Goal: Information Seeking & Learning: Learn about a topic

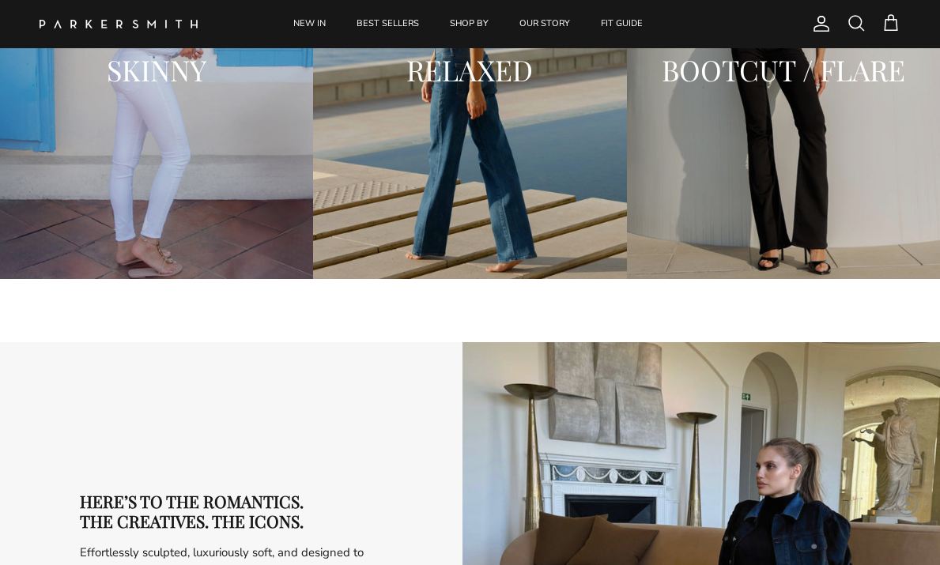
scroll to position [2273, 0]
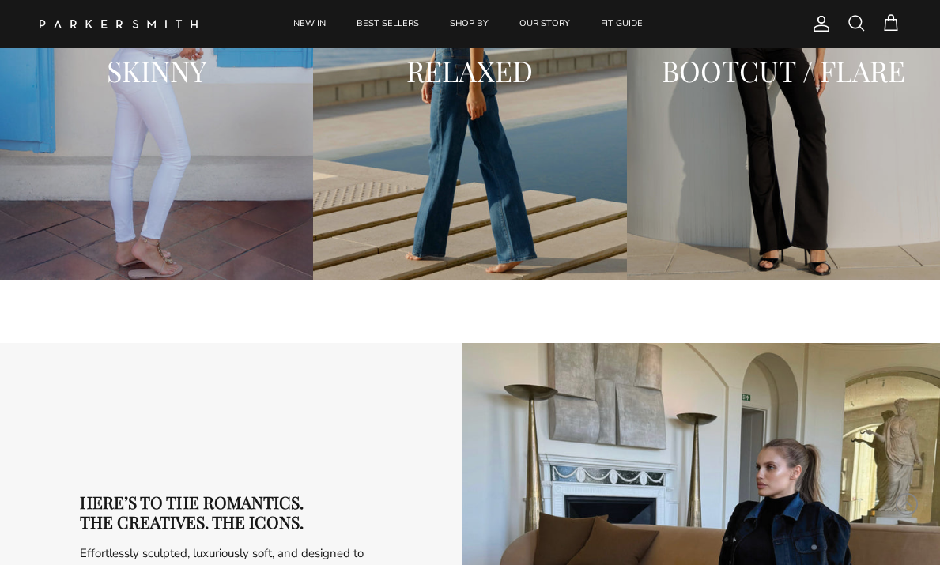
click at [832, 254] on div "BOOTCUT / FLARE" at bounding box center [783, 70] width 313 height 417
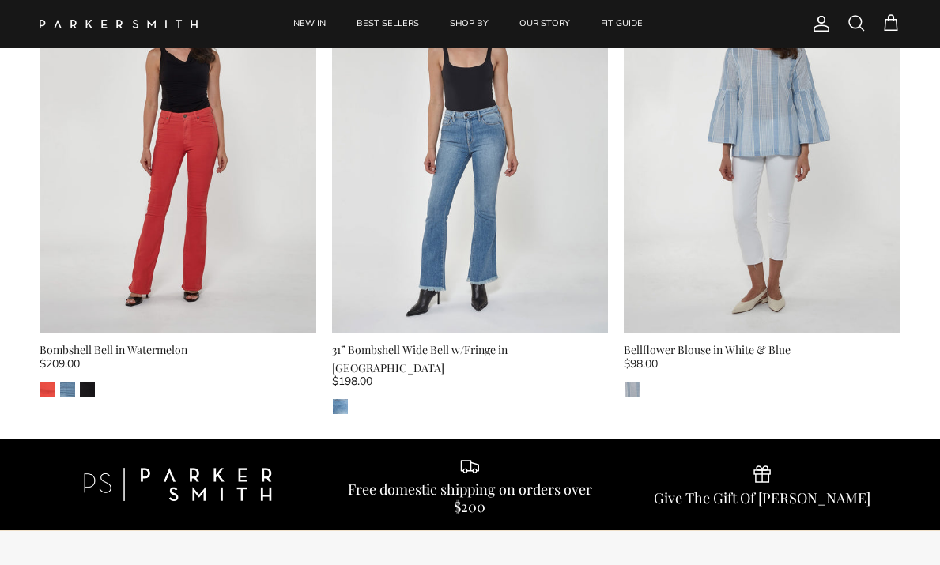
scroll to position [1491, 0]
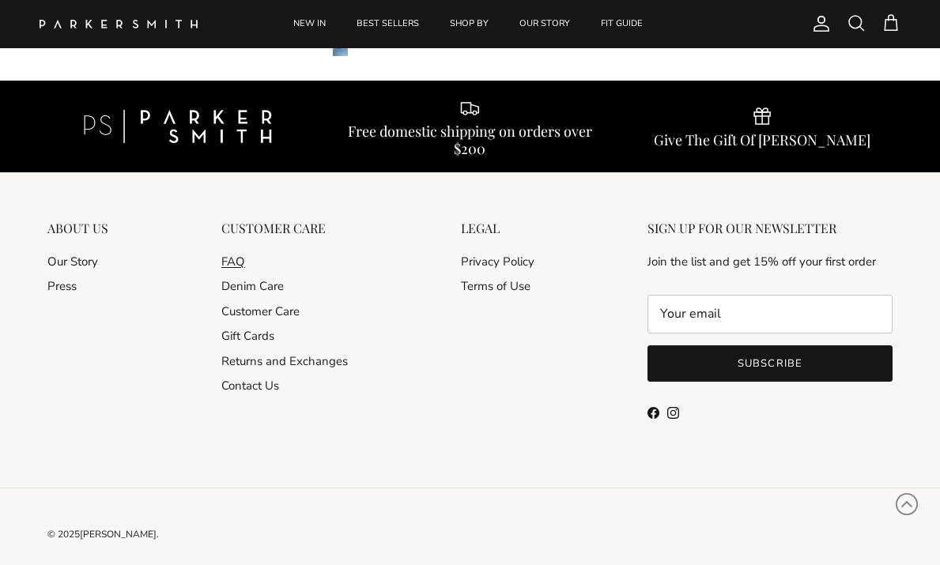
click at [239, 254] on link "FAQ" at bounding box center [233, 262] width 24 height 16
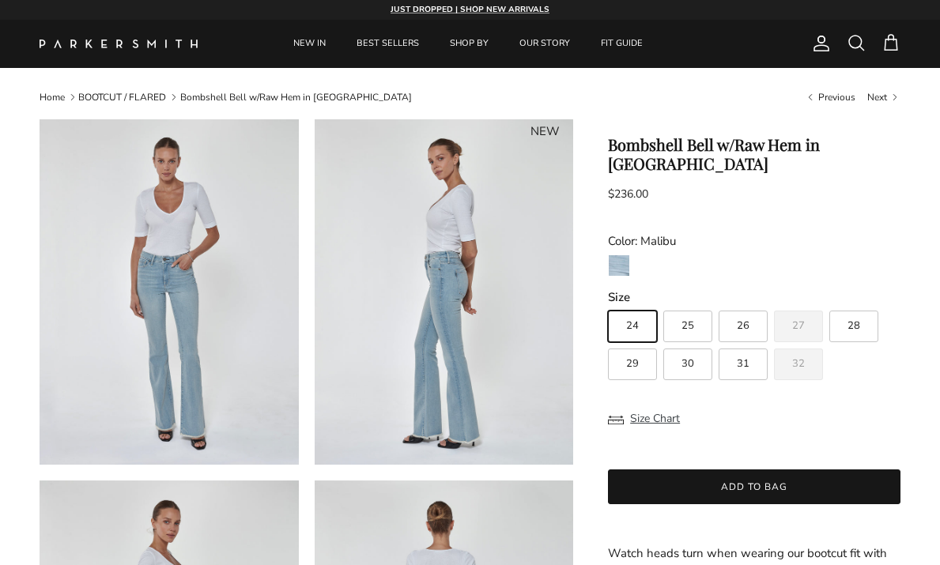
click at [839, 311] on label "28" at bounding box center [853, 327] width 49 height 32
click at [608, 304] on input "28" at bounding box center [607, 303] width 1 height 1
radio input "true"
click at [445, 439] on img at bounding box center [444, 291] width 259 height 345
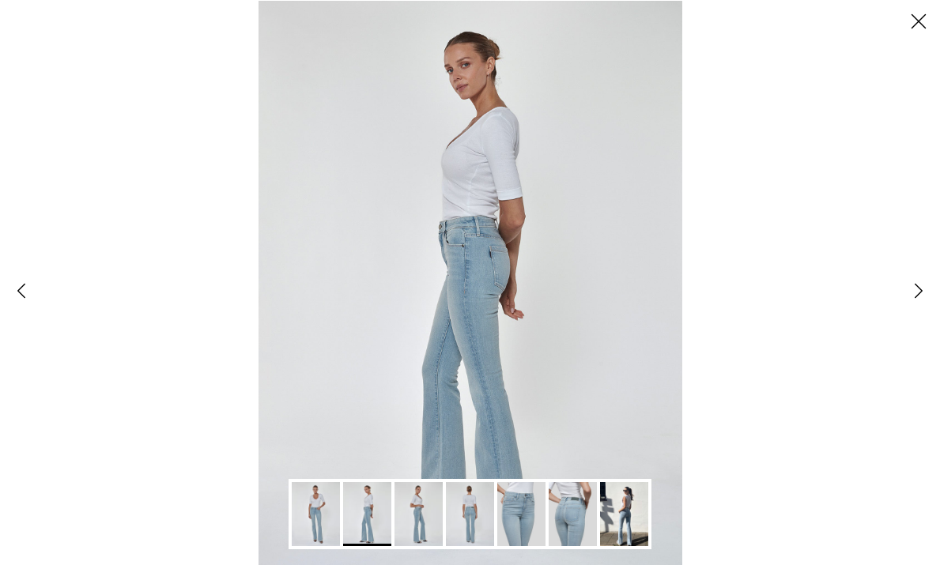
click at [439, 393] on img "Gallery Viewer" at bounding box center [470, 282] width 424 height 565
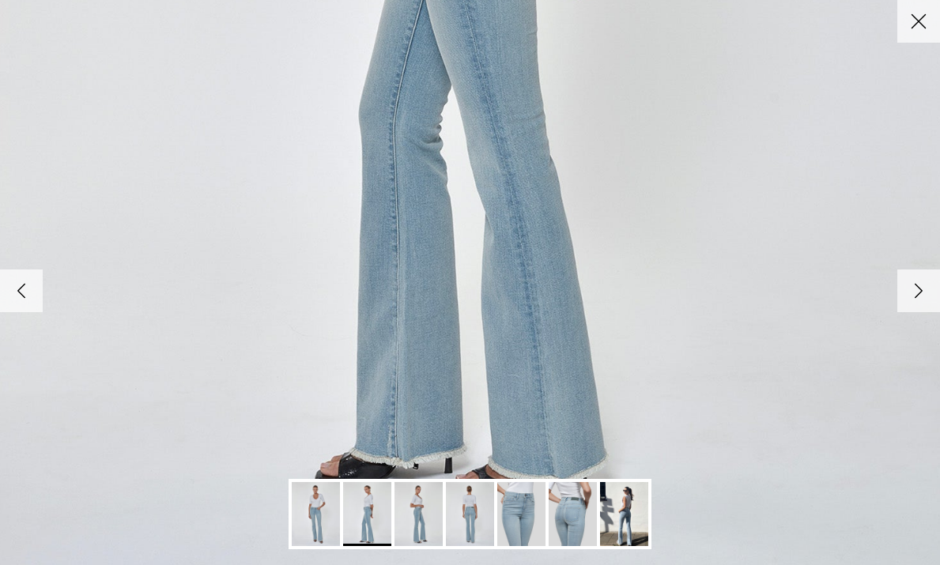
click at [468, 538] on img "Gallery Viewer" at bounding box center [470, 514] width 48 height 64
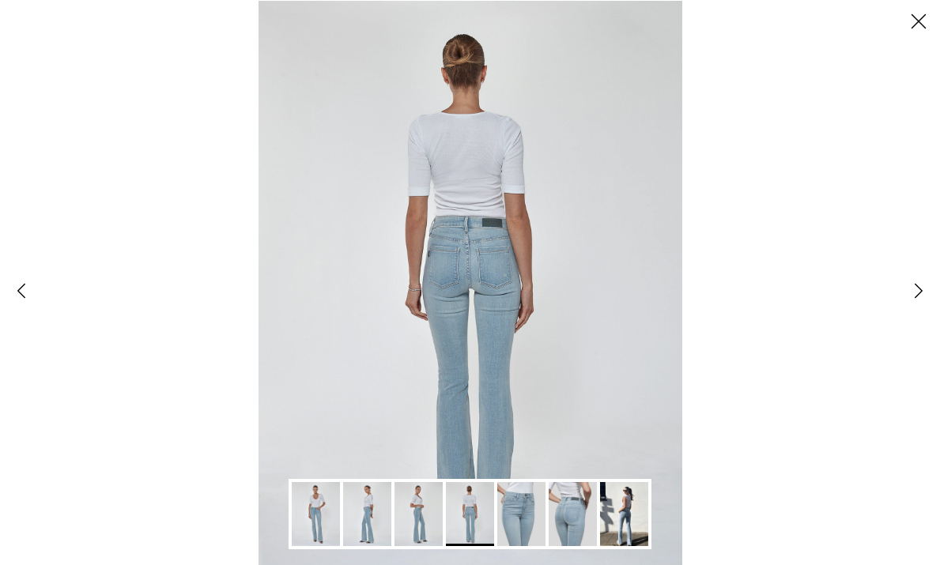
click at [494, 312] on img "Gallery Viewer" at bounding box center [470, 282] width 424 height 565
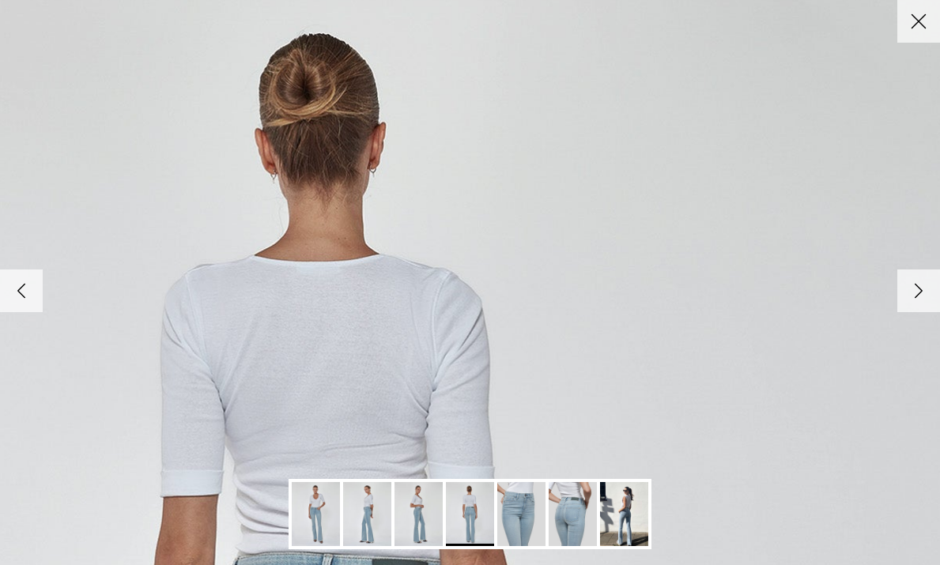
click at [923, 36] on button "Close" at bounding box center [918, 21] width 43 height 43
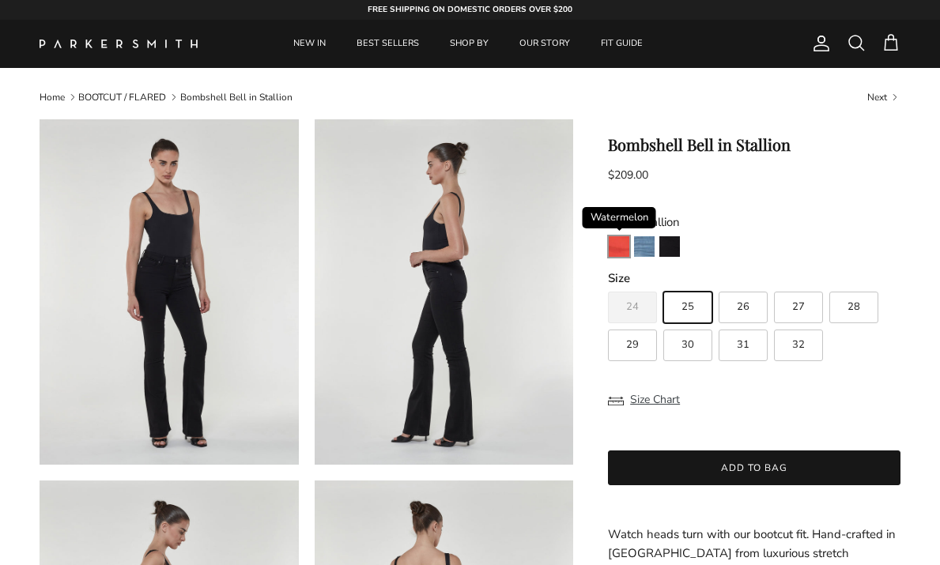
click at [613, 243] on img "Watermelon" at bounding box center [619, 246] width 21 height 21
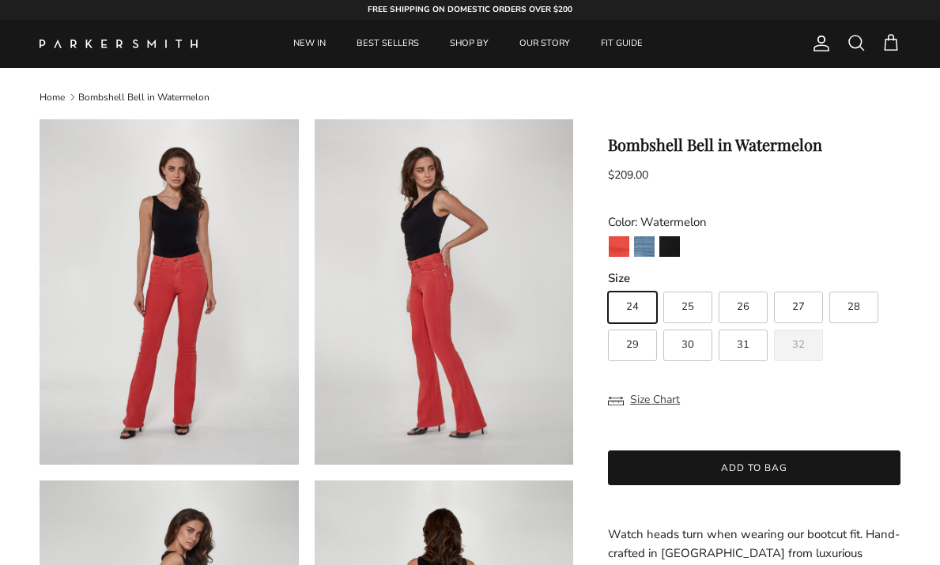
click at [842, 309] on label "28" at bounding box center [853, 308] width 49 height 32
click at [608, 285] on input "28" at bounding box center [607, 285] width 1 height 1
radio input "true"
click at [640, 405] on button "Size Chart" at bounding box center [644, 400] width 72 height 30
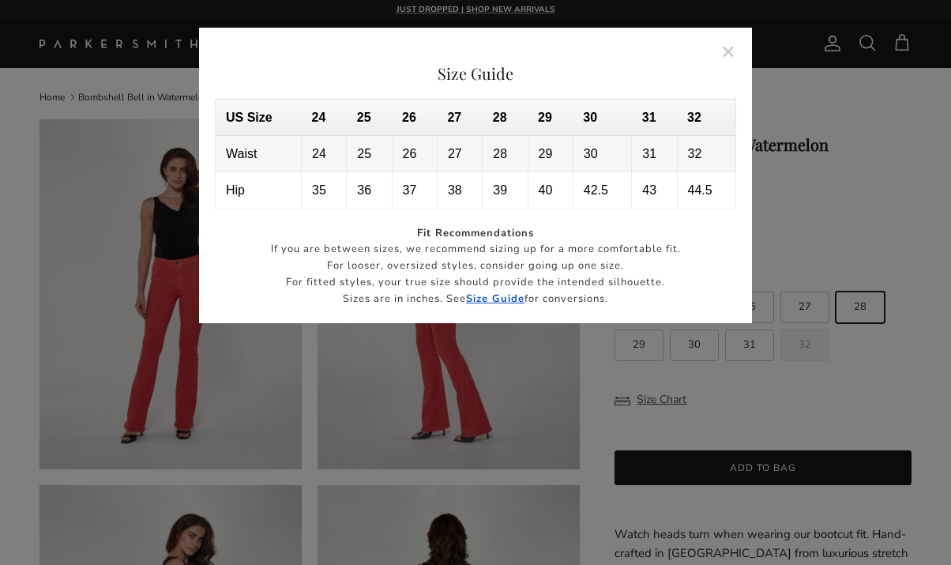
click at [511, 292] on strong "Size Guide" at bounding box center [495, 299] width 58 height 14
click at [728, 47] on button "Close" at bounding box center [729, 51] width 36 height 36
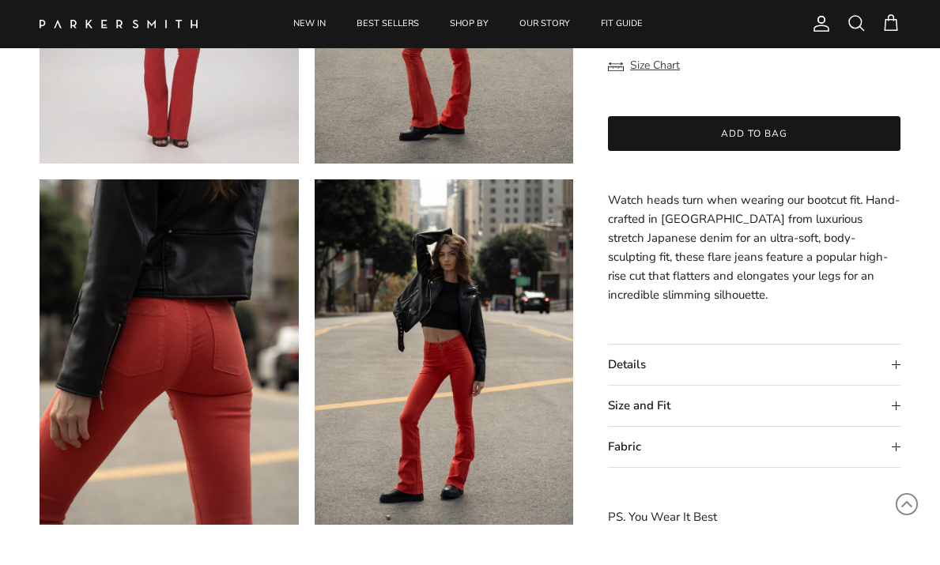
scroll to position [1413, 0]
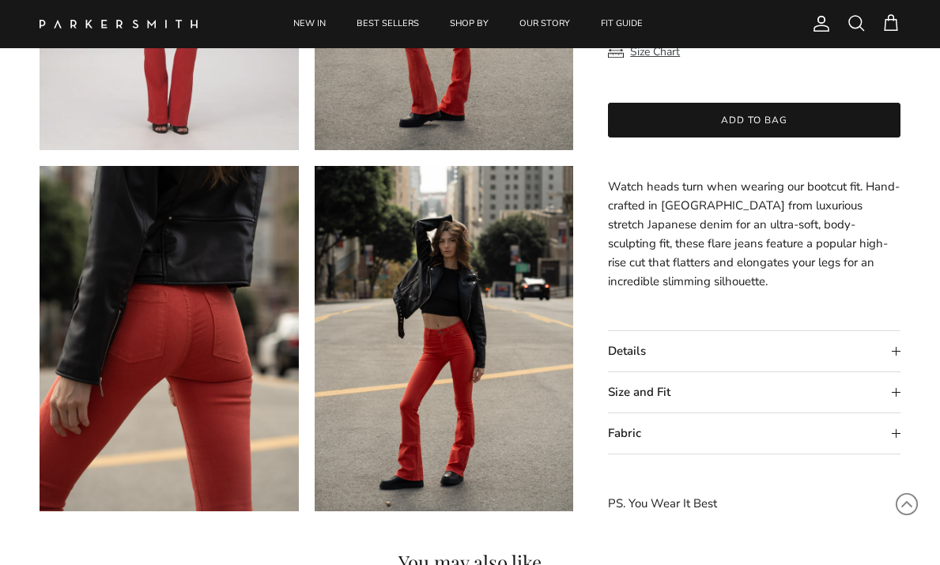
click at [862, 349] on summary "Details" at bounding box center [754, 351] width 292 height 40
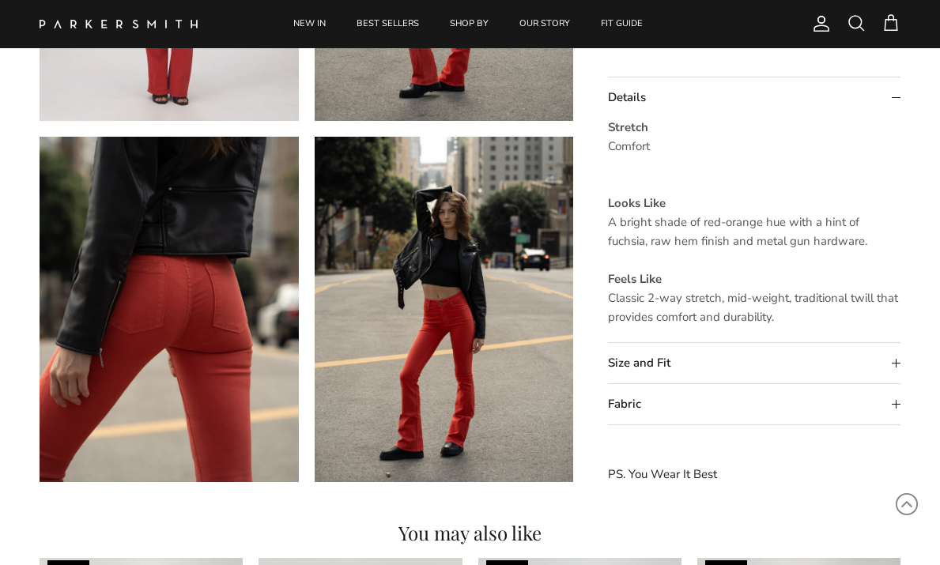
scroll to position [1444, 0]
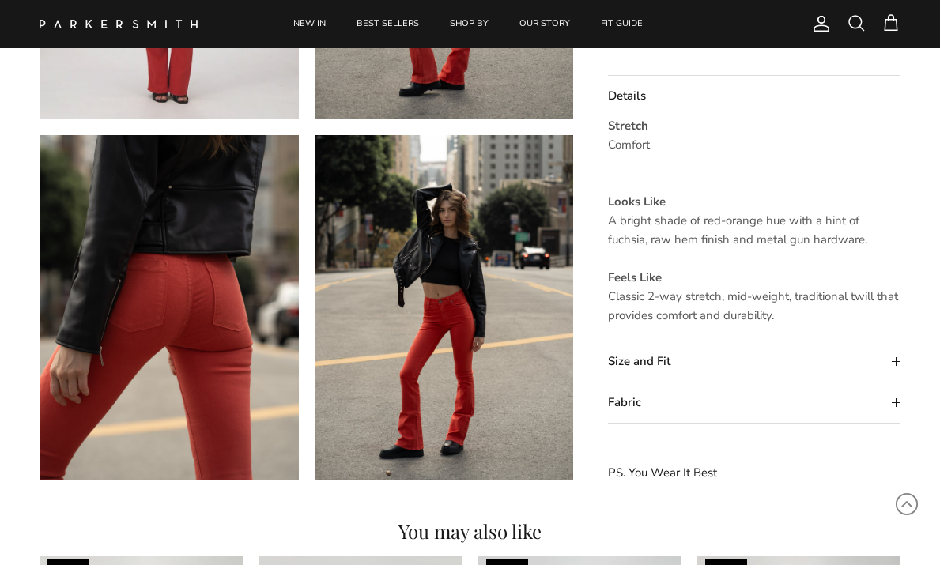
click at [877, 420] on summary "Fabric" at bounding box center [754, 402] width 292 height 40
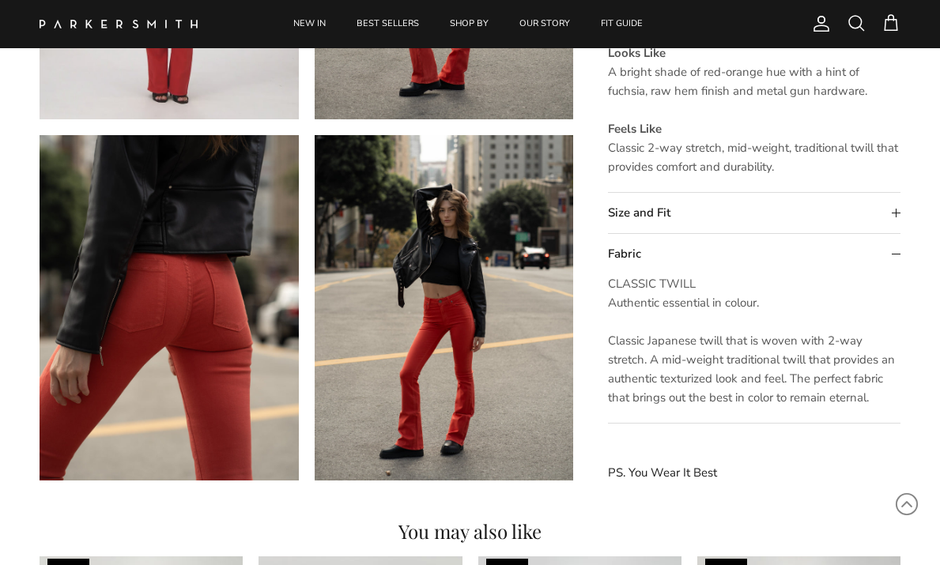
click at [823, 214] on summary "Size and Fit" at bounding box center [754, 213] width 292 height 40
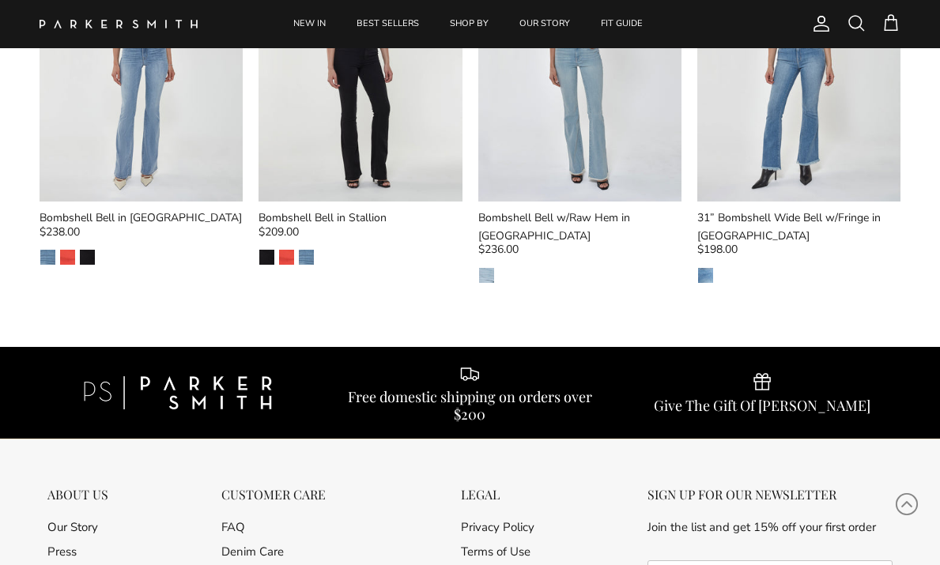
scroll to position [2131, 0]
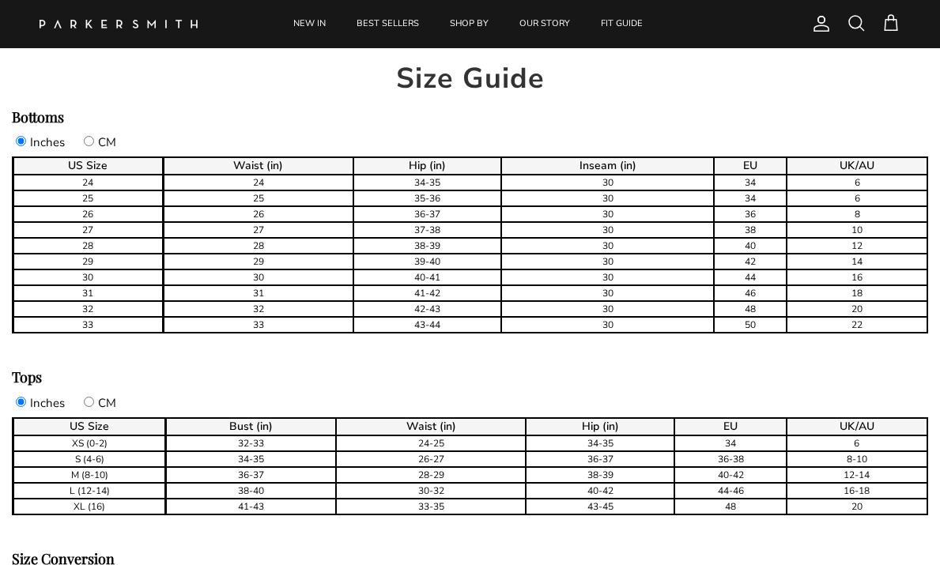
scroll to position [67, 0]
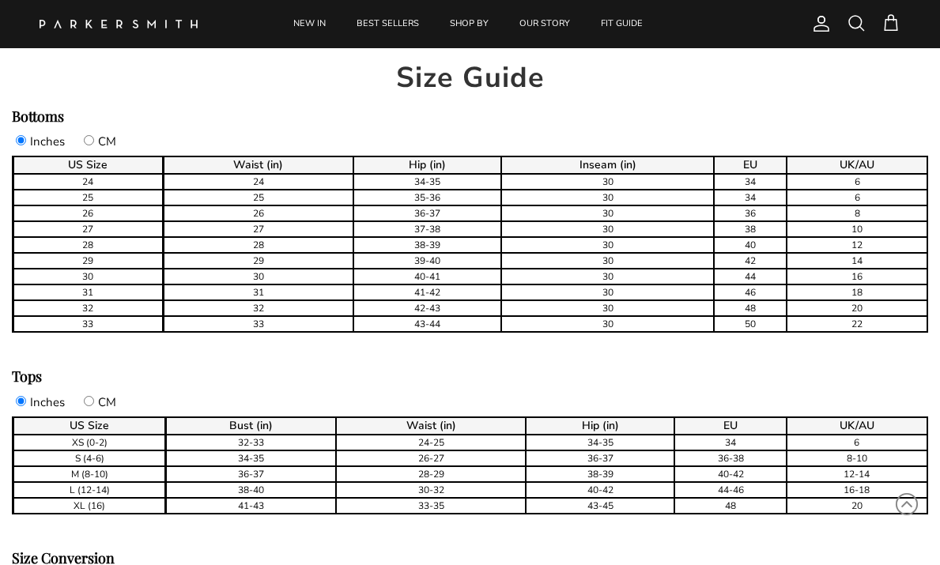
click at [0, 0] on div "CM" at bounding box center [0, 0] width 0 height 0
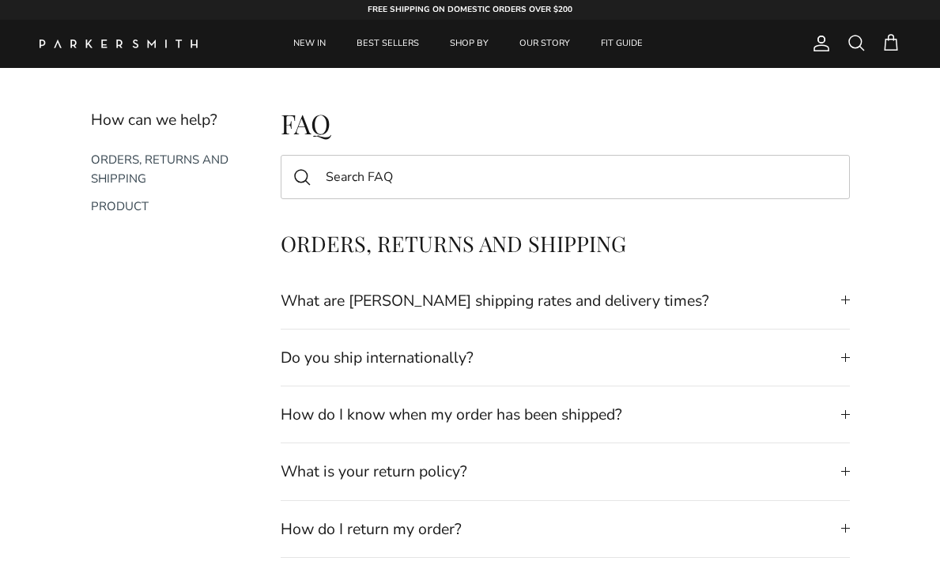
click at [344, 368] on summary "Do you ship internationally?" at bounding box center [565, 358] width 569 height 56
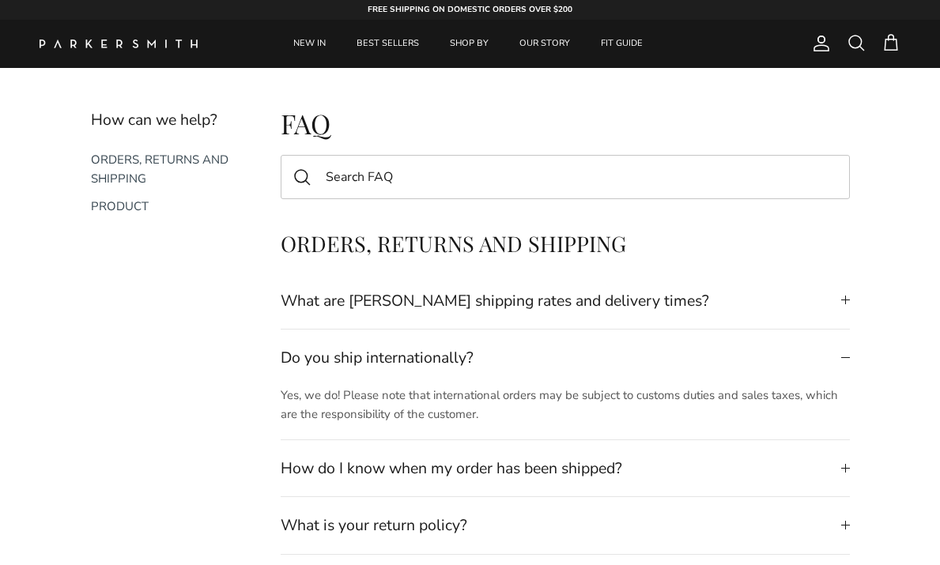
click at [675, 322] on summary "What are Parker Smith's shipping rates and delivery times?" at bounding box center [565, 301] width 569 height 56
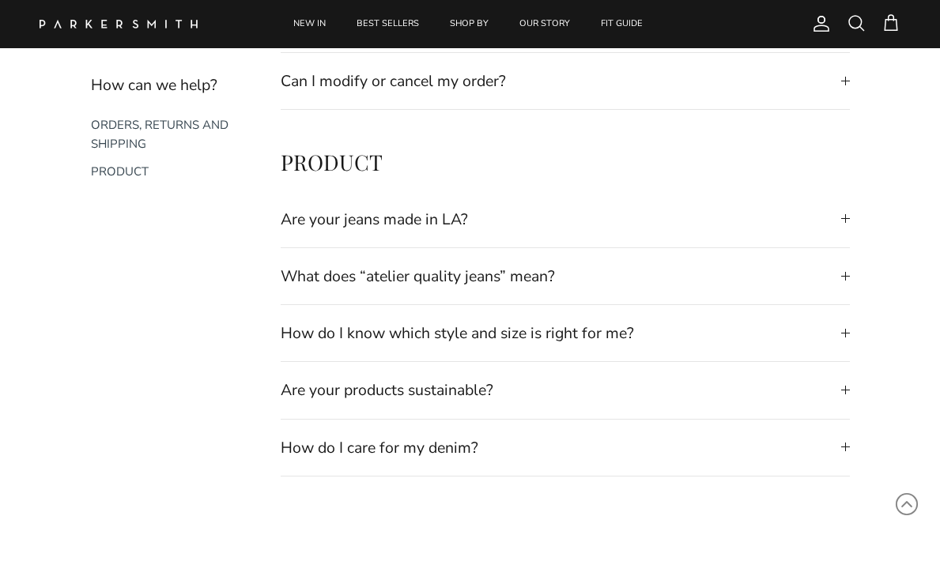
scroll to position [750, 0]
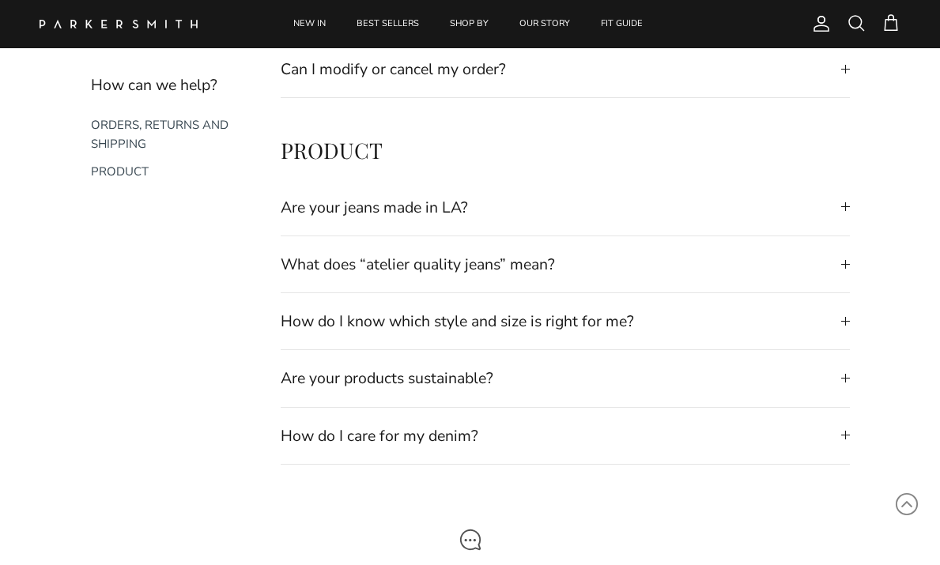
click at [639, 252] on summary "What does “atelier quality jeans” mean?" at bounding box center [565, 264] width 569 height 56
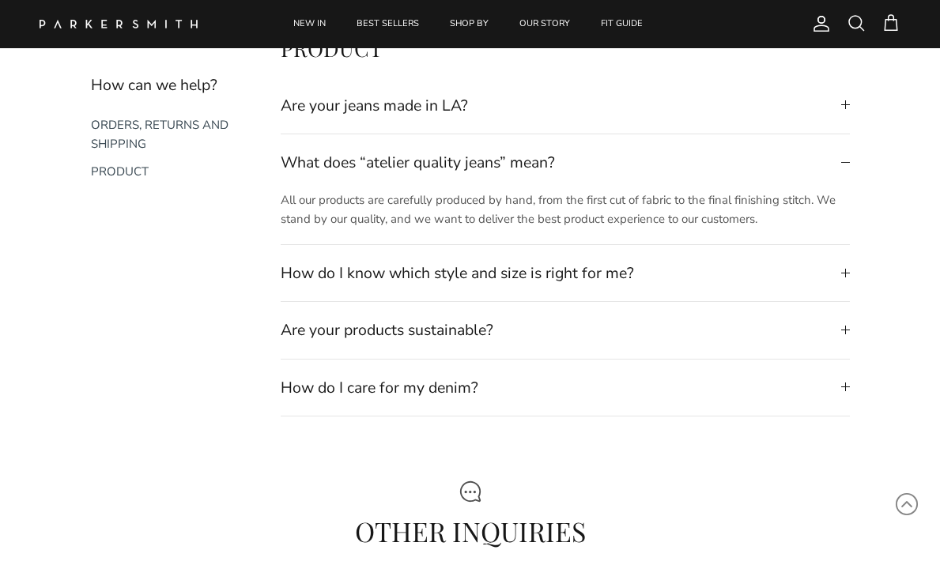
scroll to position [847, 0]
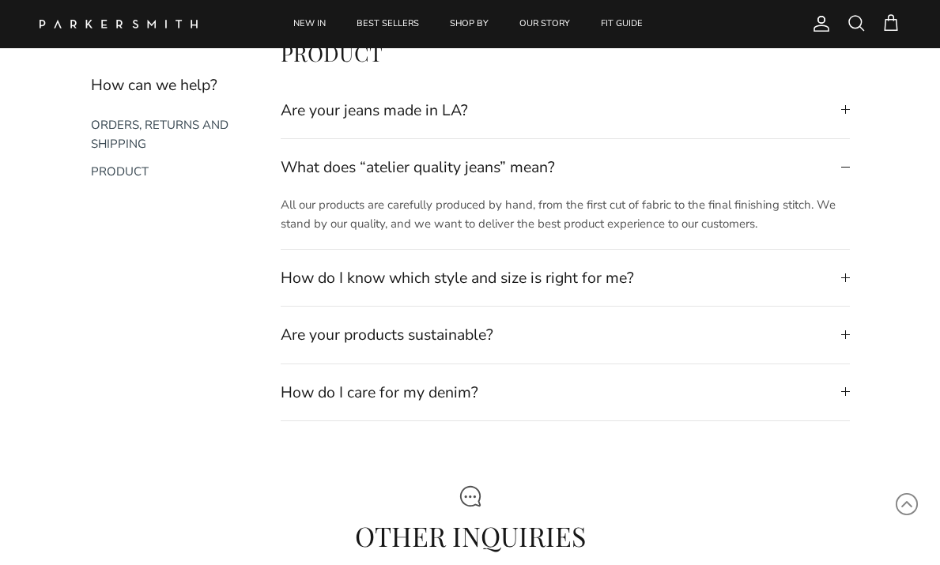
click at [629, 276] on summary "How do I know which style and size is right for me?" at bounding box center [565, 278] width 569 height 56
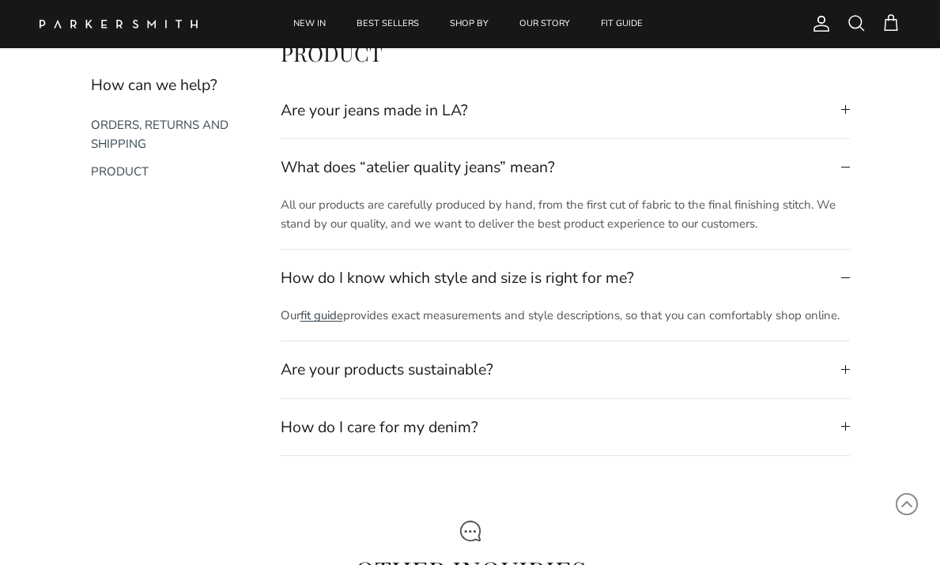
click at [342, 319] on link "fit guide" at bounding box center [321, 315] width 43 height 16
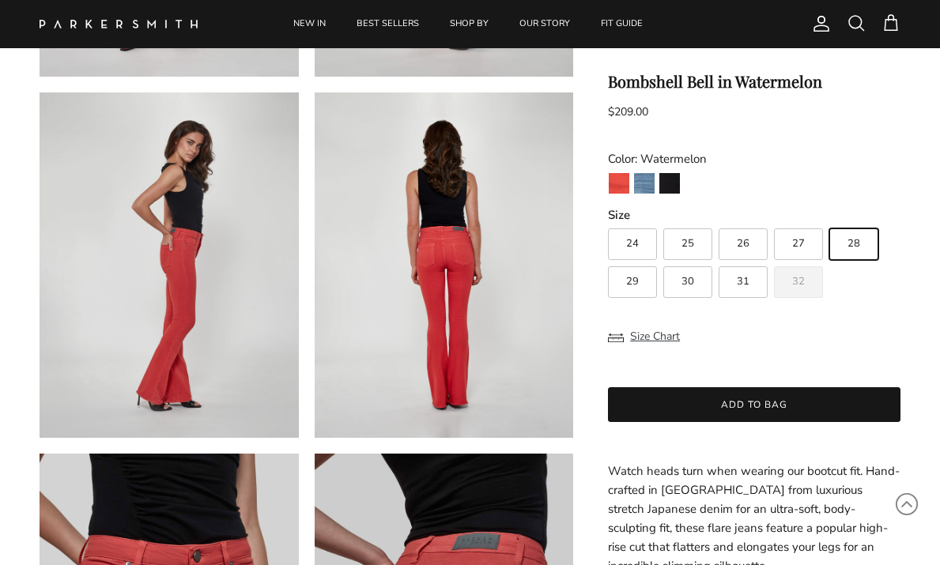
scroll to position [292, 0]
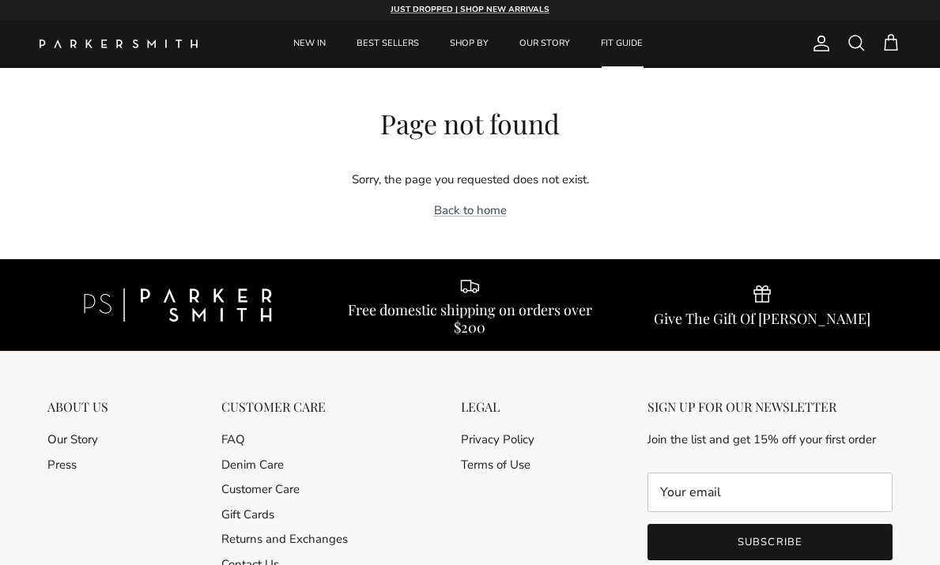
click at [609, 40] on link "FIT GUIDE" at bounding box center [621, 44] width 70 height 48
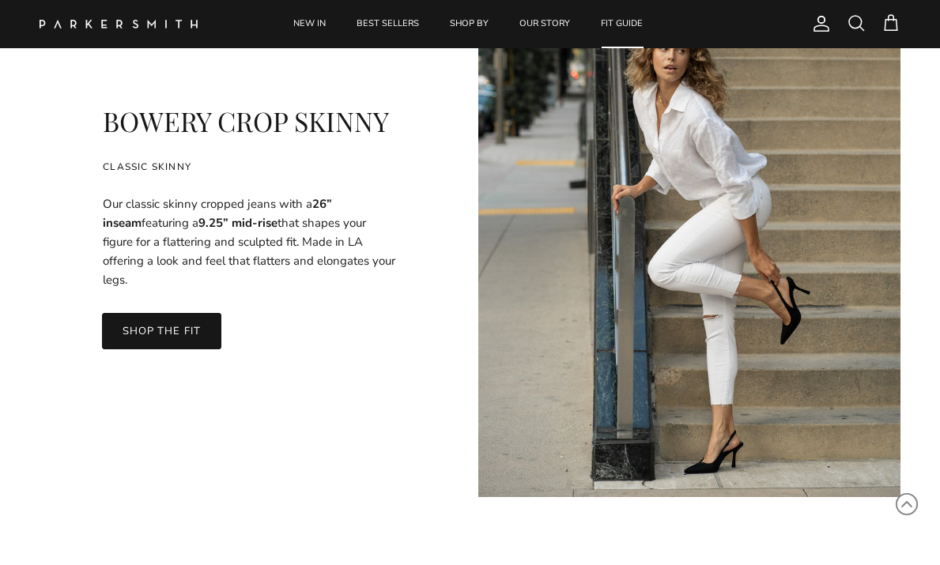
scroll to position [8274, 0]
